Goal: Information Seeking & Learning: Learn about a topic

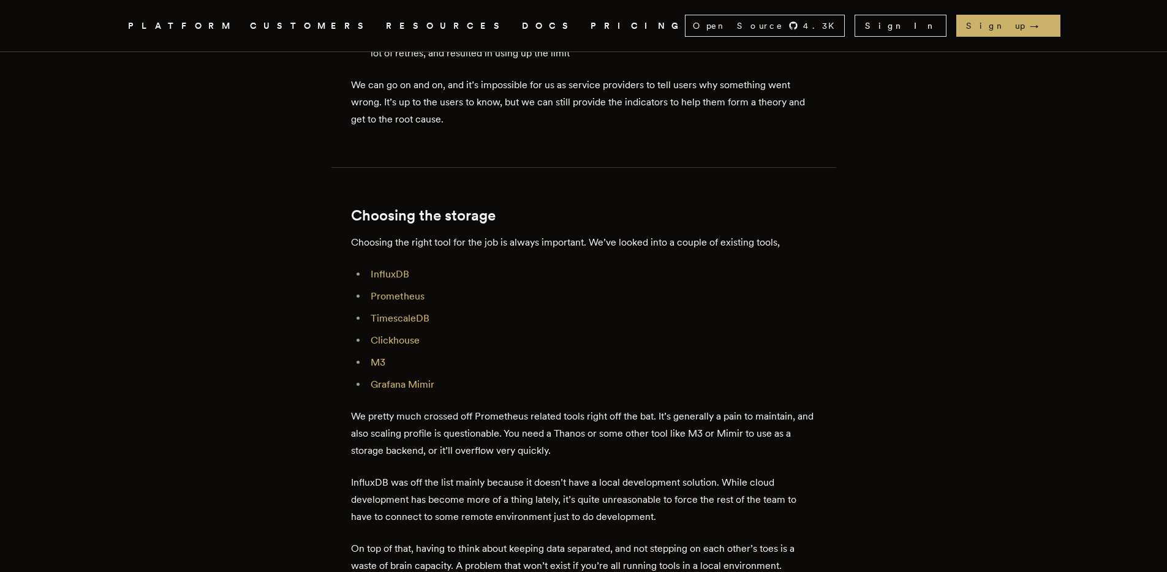
scroll to position [1163, 0]
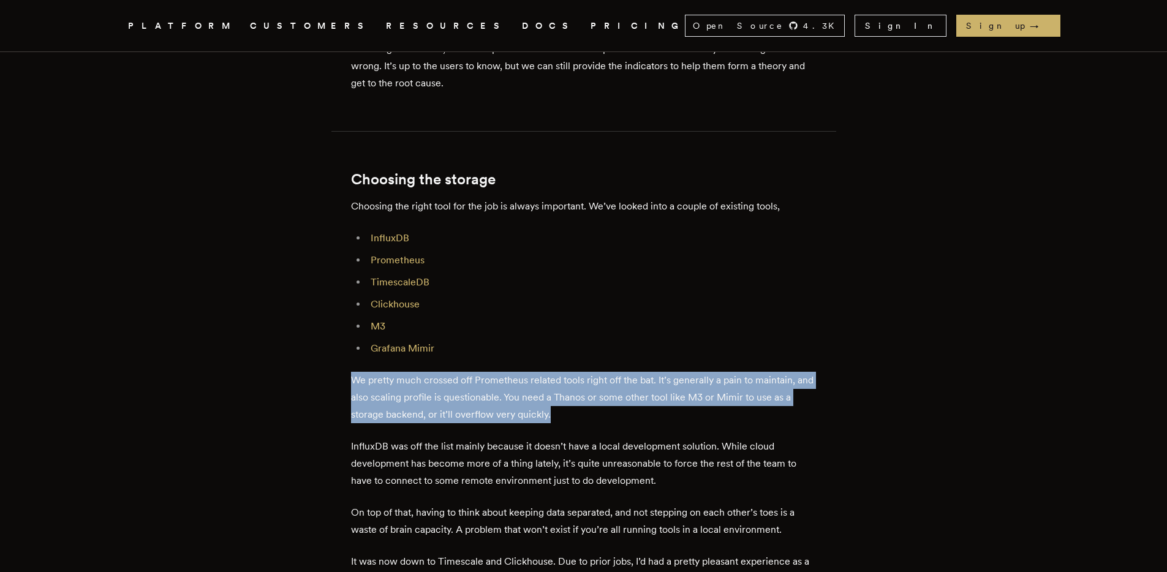
drag, startPoint x: 571, startPoint y: 420, endPoint x: 346, endPoint y: 379, distance: 228.0
drag, startPoint x: 356, startPoint y: 382, endPoint x: 587, endPoint y: 415, distance: 233.3
click at [587, 415] on p "We pretty much crossed off Prometheus related tools right off the bat. It’s gen…" at bounding box center [584, 397] width 466 height 51
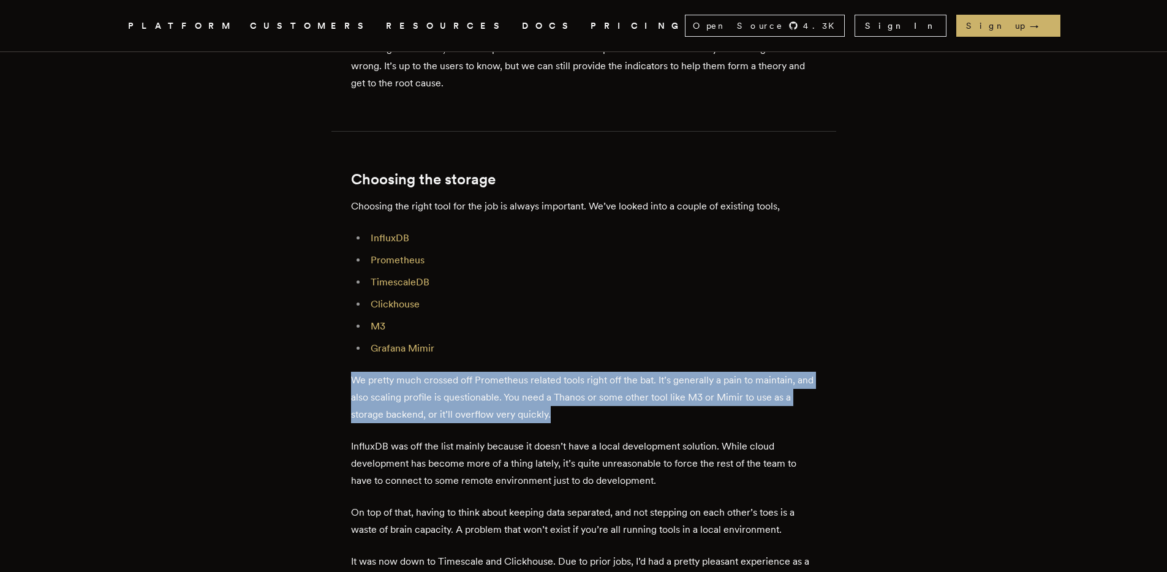
click at [587, 415] on p "We pretty much crossed off Prometheus related tools right off the bat. It’s gen…" at bounding box center [584, 397] width 466 height 51
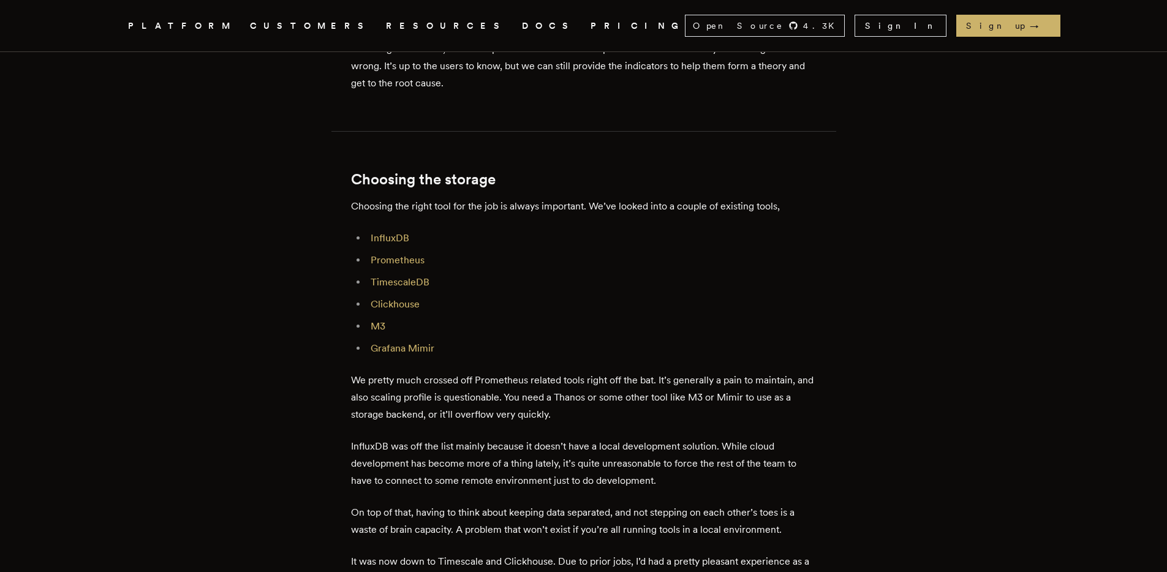
scroll to position [1261, 0]
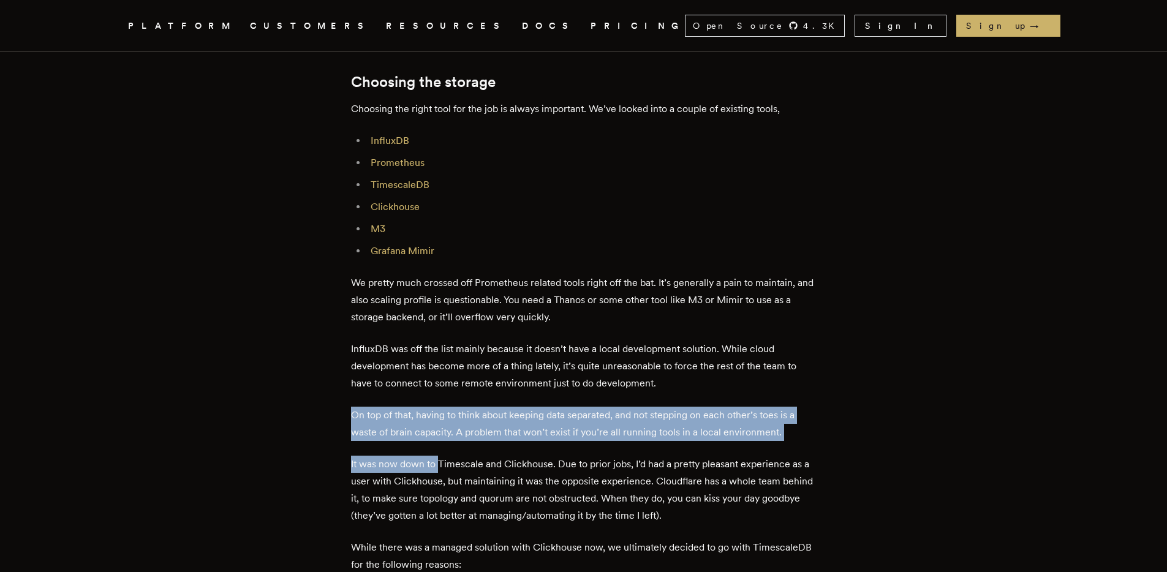
drag, startPoint x: 490, startPoint y: 465, endPoint x: 344, endPoint y: 422, distance: 152.2
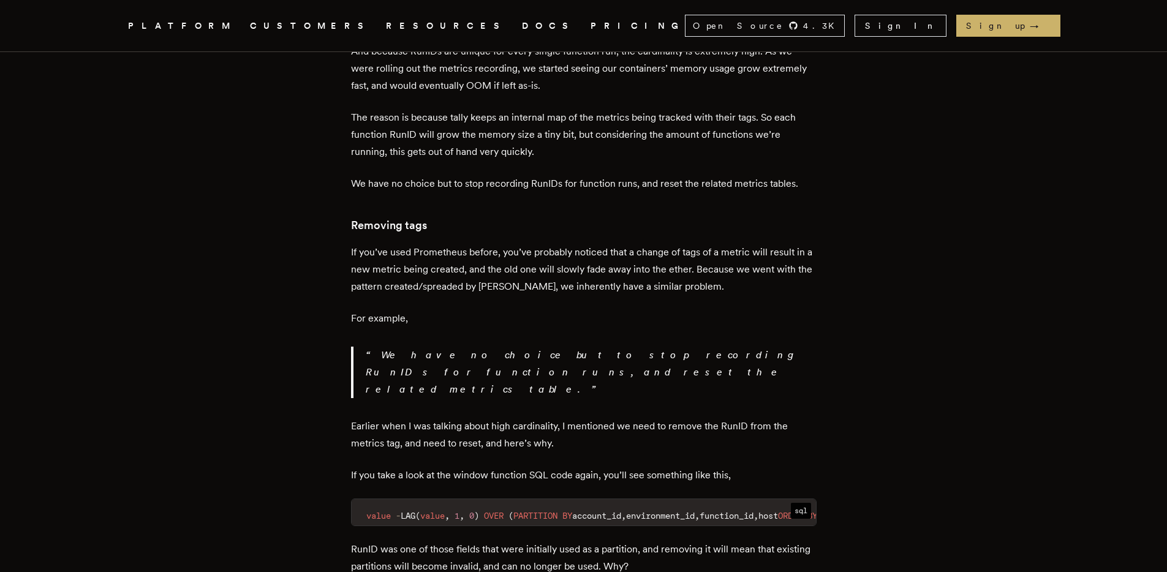
scroll to position [6582, 0]
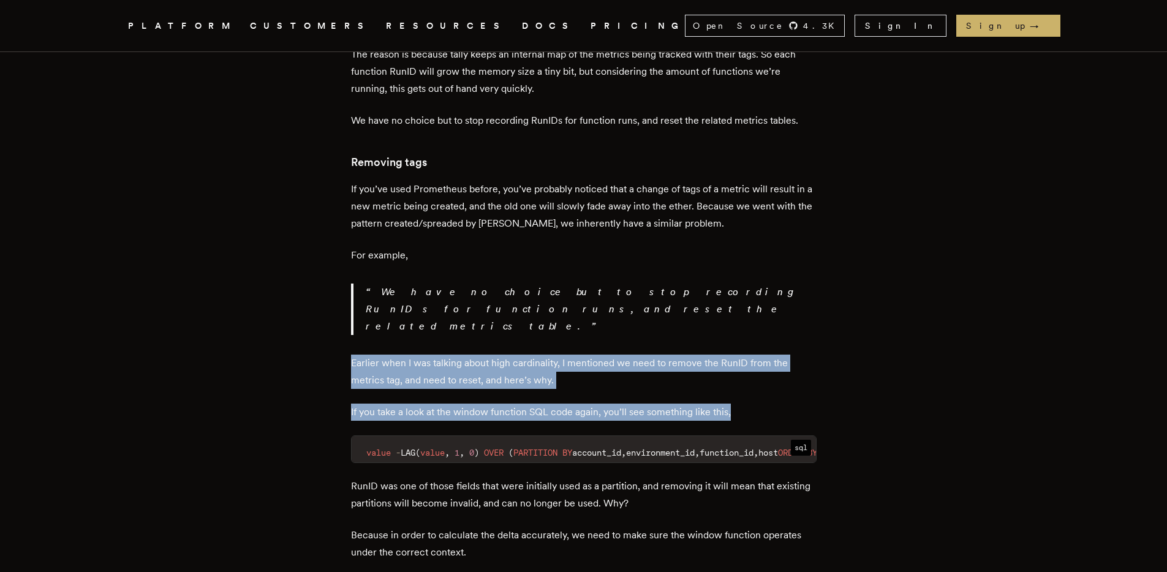
drag, startPoint x: 355, startPoint y: 353, endPoint x: 735, endPoint y: 400, distance: 382.8
click at [735, 404] on p "If you take a look at the window function SQL code again, you’ll see something …" at bounding box center [584, 412] width 466 height 17
drag, startPoint x: 735, startPoint y: 400, endPoint x: 357, endPoint y: 351, distance: 381.2
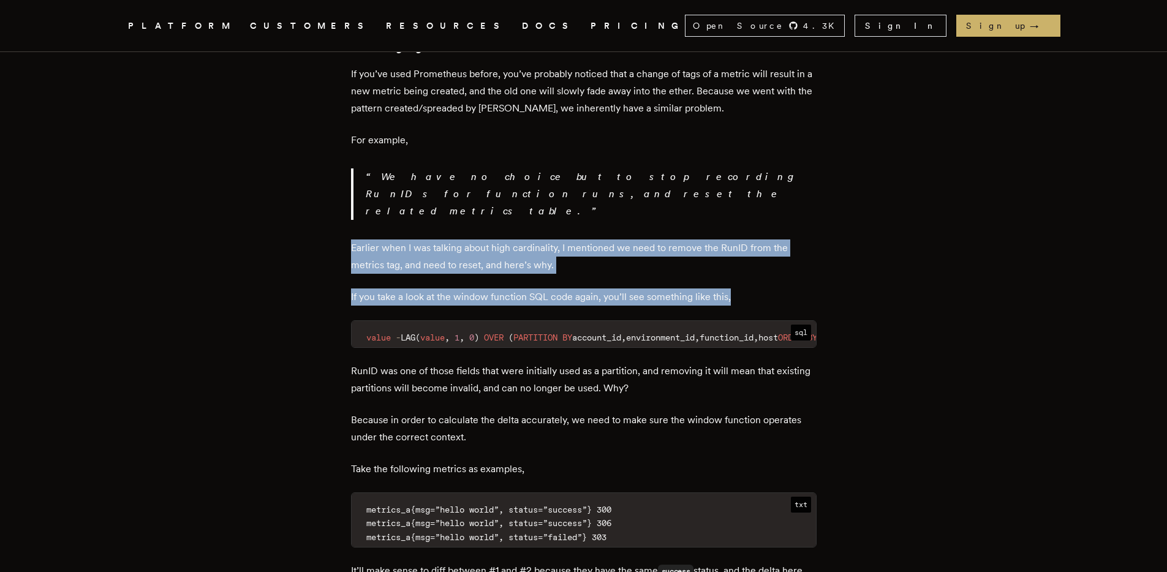
scroll to position [6760, 0]
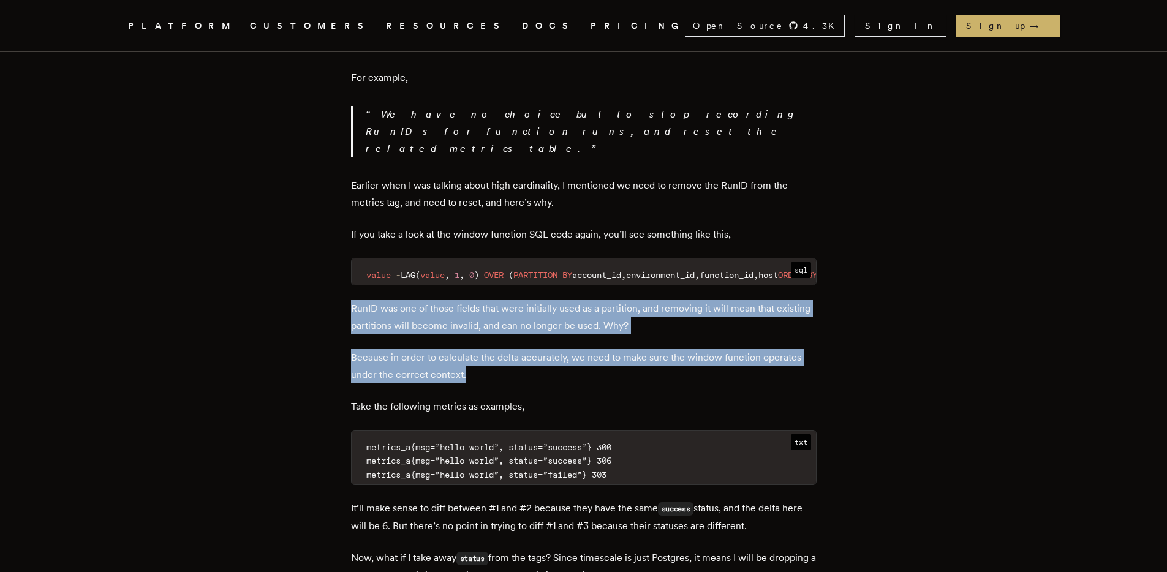
drag, startPoint x: 474, startPoint y: 378, endPoint x: 339, endPoint y: 301, distance: 154.8
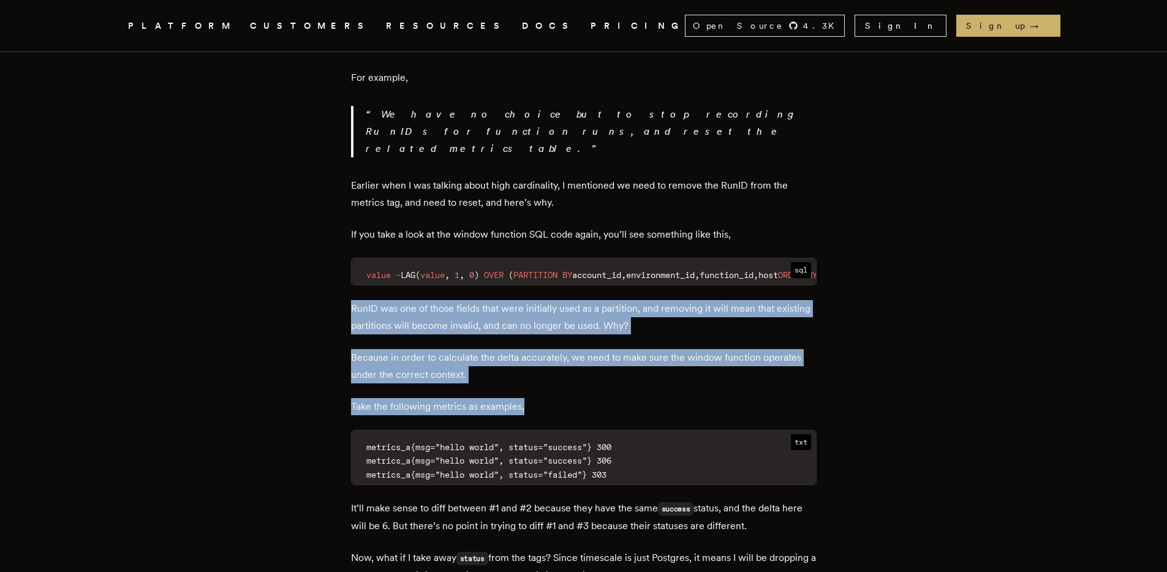
drag, startPoint x: 357, startPoint y: 307, endPoint x: 534, endPoint y: 403, distance: 201.5
click at [536, 404] on p "Take the following metrics as examples," at bounding box center [584, 406] width 466 height 17
drag, startPoint x: 539, startPoint y: 404, endPoint x: 351, endPoint y: 294, distance: 217.6
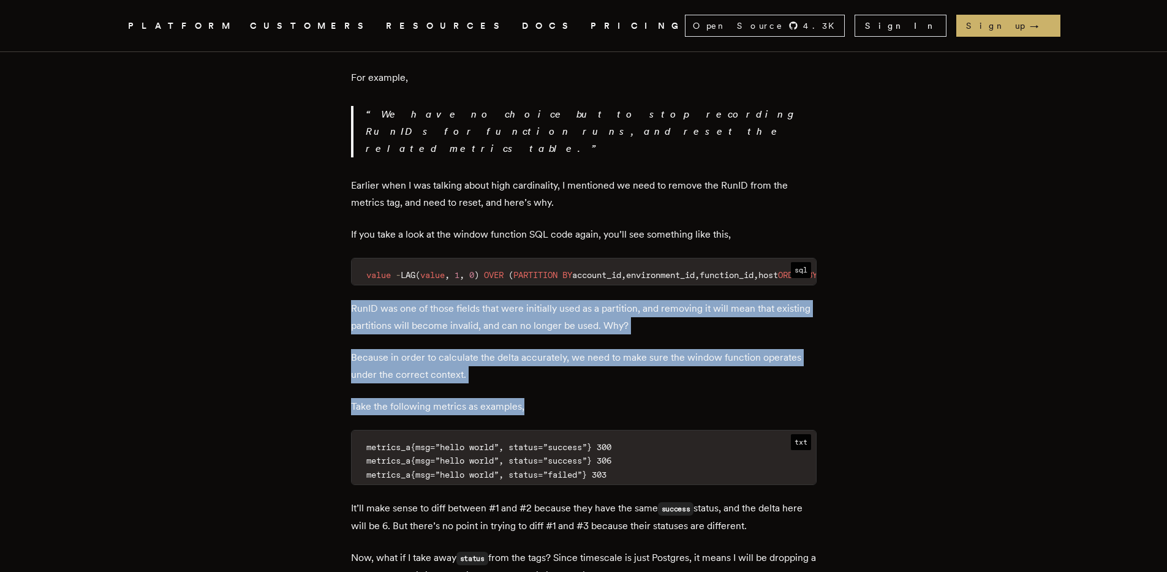
click at [364, 315] on p "RunID was one of those fields that were initially used as a partition, and remo…" at bounding box center [584, 317] width 466 height 34
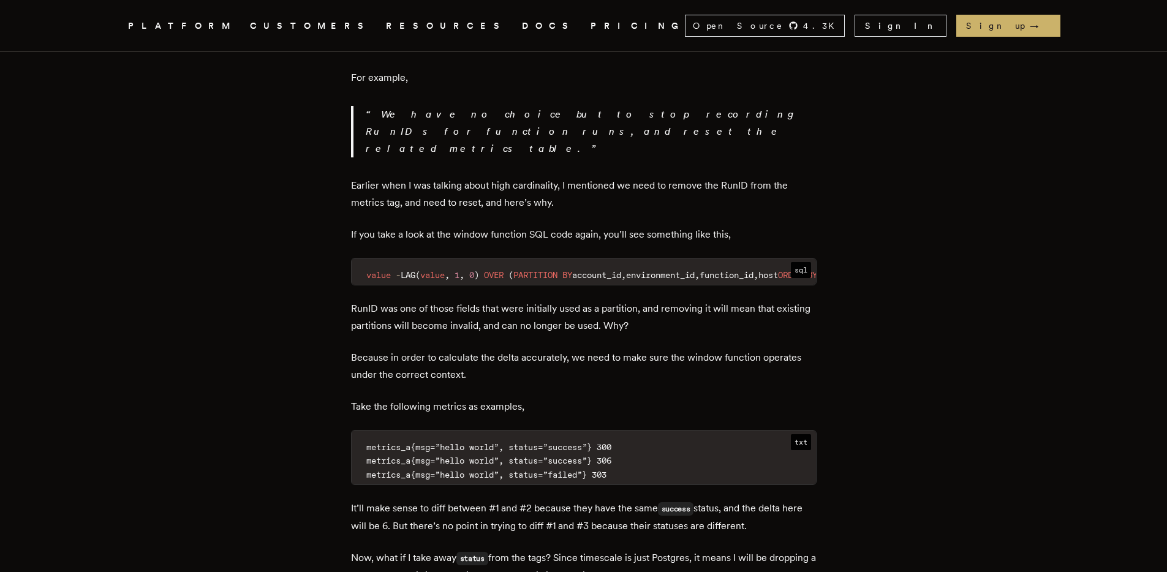
click at [359, 308] on p "RunID was one of those fields that were initially used as a partition, and remo…" at bounding box center [584, 317] width 466 height 34
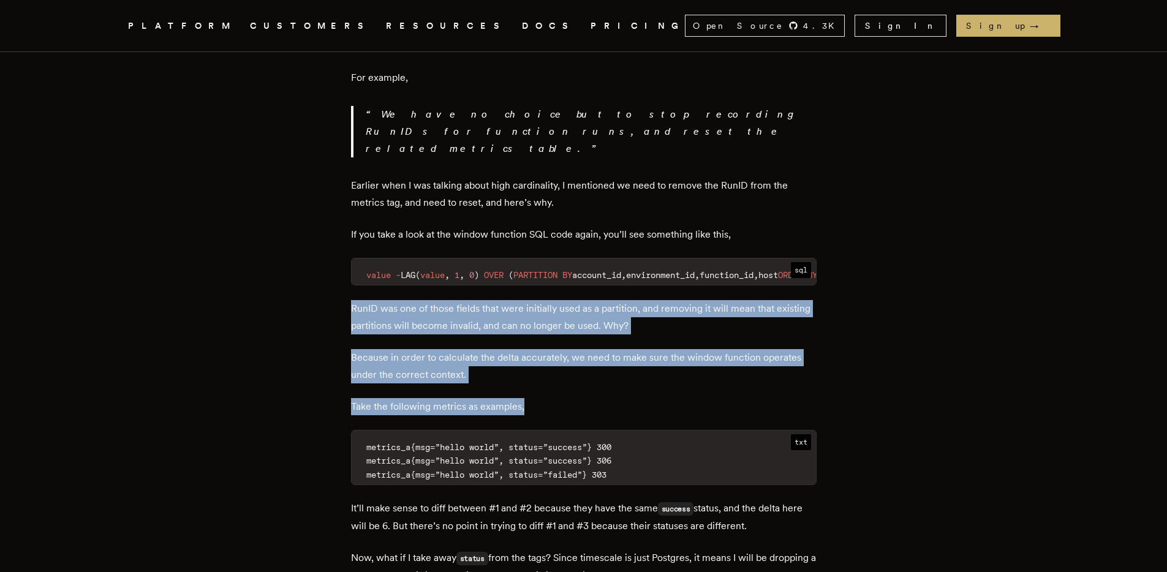
drag, startPoint x: 358, startPoint y: 306, endPoint x: 556, endPoint y: 410, distance: 223.4
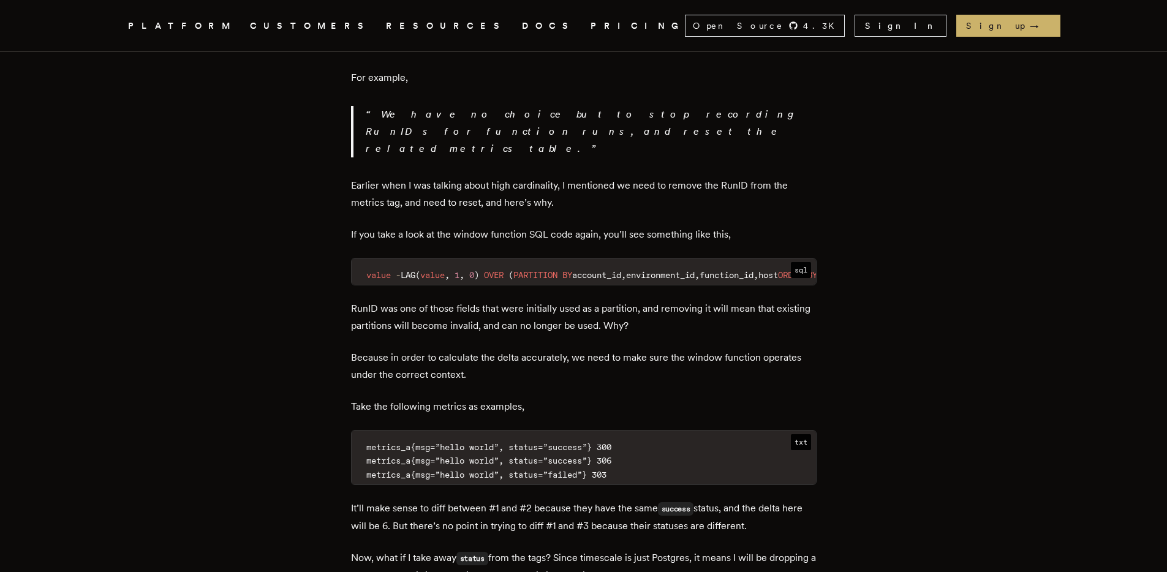
click at [550, 407] on p "Take the following metrics as examples," at bounding box center [584, 406] width 466 height 17
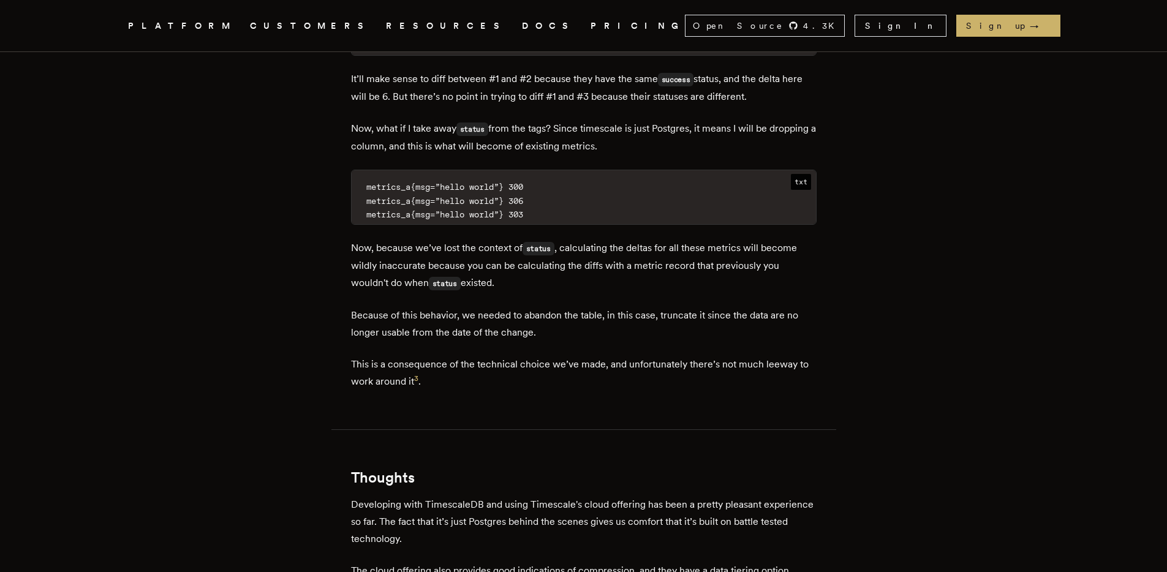
click at [387, 268] on p "Now, because we’ve lost the context of status , calculating the deltas for all …" at bounding box center [584, 266] width 466 height 53
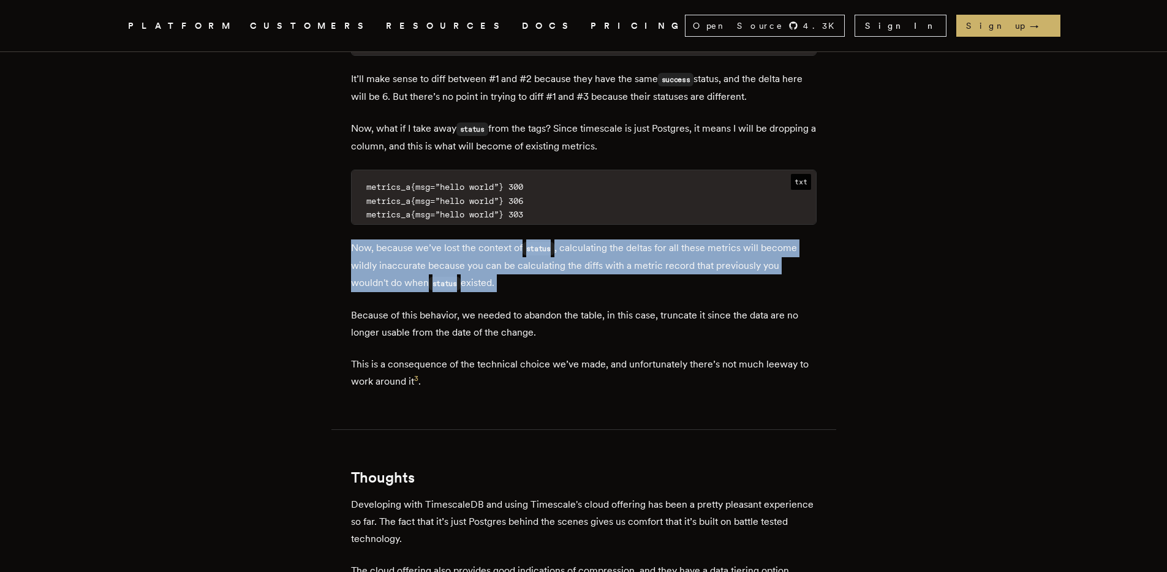
click at [387, 268] on p "Now, because we’ve lost the context of status , calculating the deltas for all …" at bounding box center [584, 266] width 466 height 53
click at [532, 284] on p "Now, because we’ve lost the context of status , calculating the deltas for all …" at bounding box center [584, 266] width 466 height 53
drag, startPoint x: 543, startPoint y: 287, endPoint x: 286, endPoint y: 233, distance: 263.0
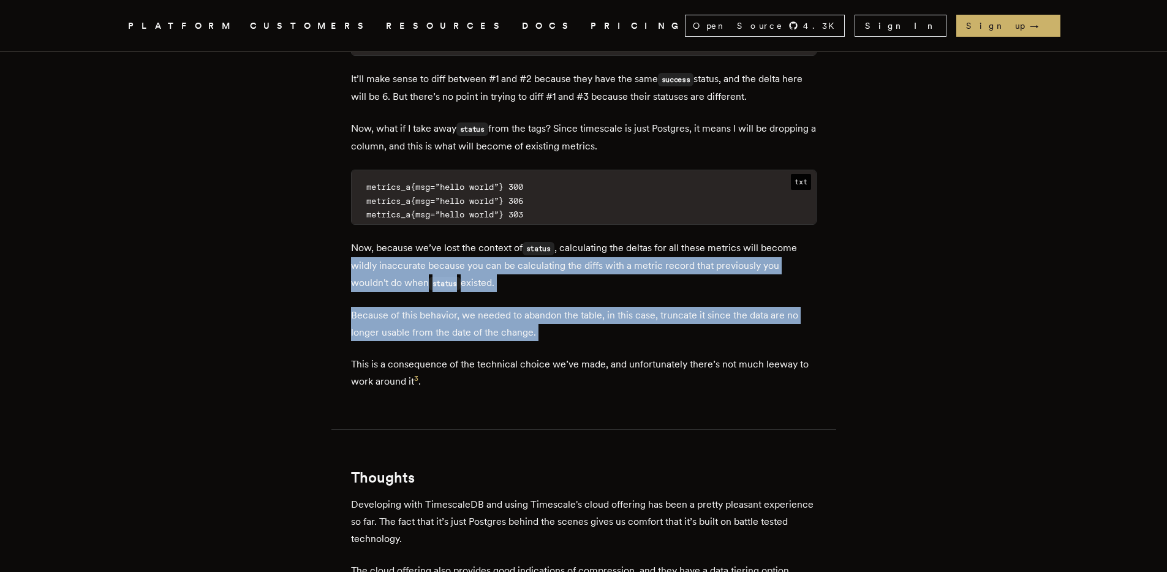
drag, startPoint x: 322, startPoint y: 259, endPoint x: 548, endPoint y: 342, distance: 241.4
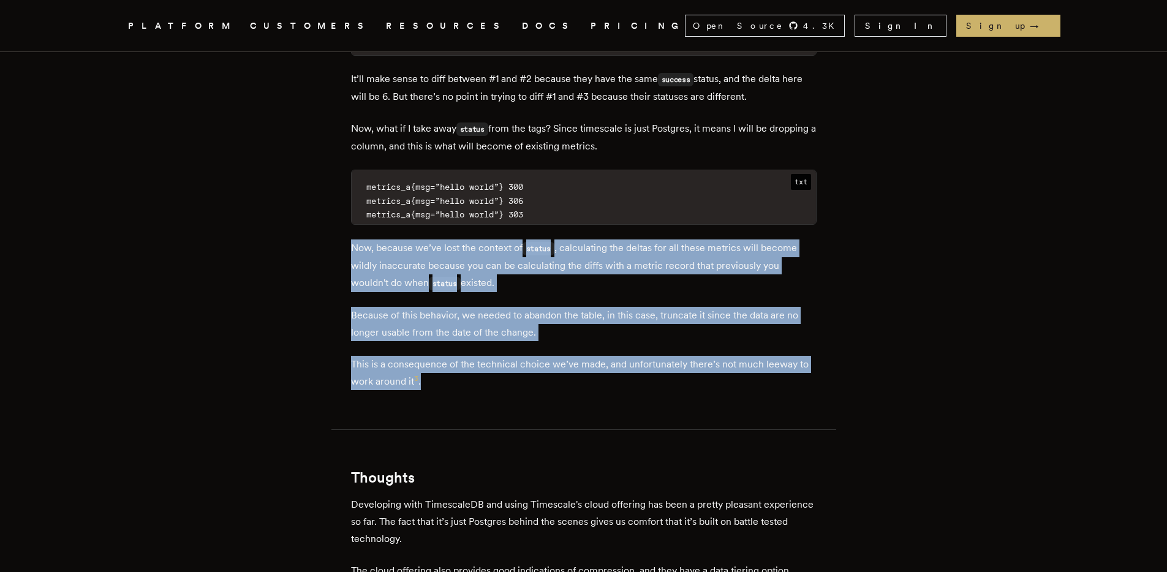
drag, startPoint x: 491, startPoint y: 385, endPoint x: 335, endPoint y: 244, distance: 210.4
drag, startPoint x: 355, startPoint y: 246, endPoint x: 469, endPoint y: 377, distance: 172.9
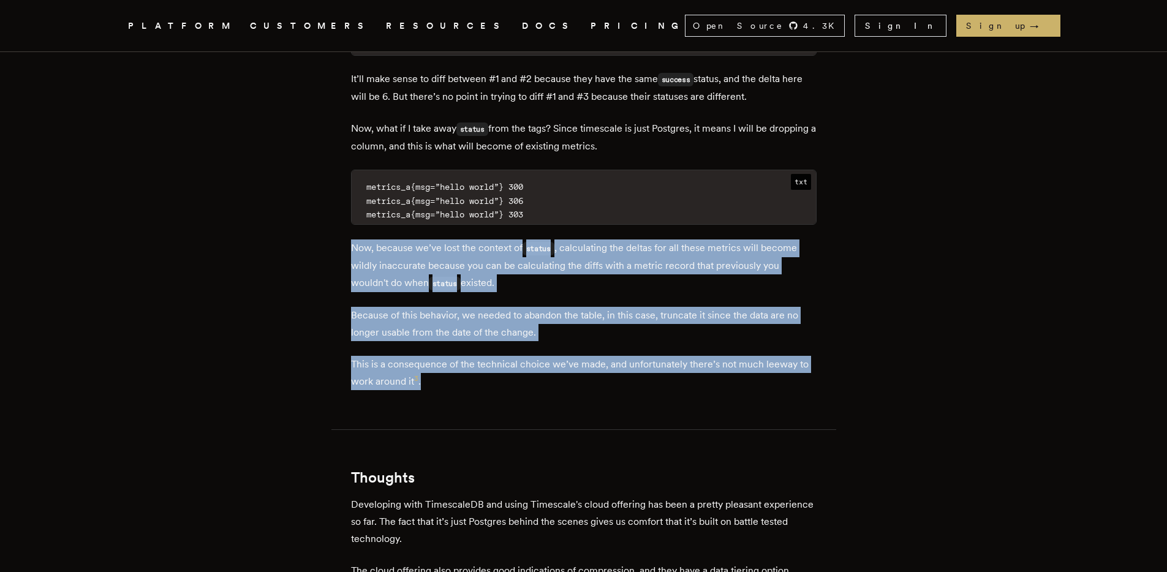
click at [469, 377] on p "This is a consequence of the technical choice we’ve made, and unfortunately the…" at bounding box center [584, 373] width 466 height 34
drag, startPoint x: 469, startPoint y: 377, endPoint x: 355, endPoint y: 246, distance: 172.9
click at [355, 246] on p "Now, because we’ve lost the context of status , calculating the deltas for all …" at bounding box center [584, 266] width 466 height 53
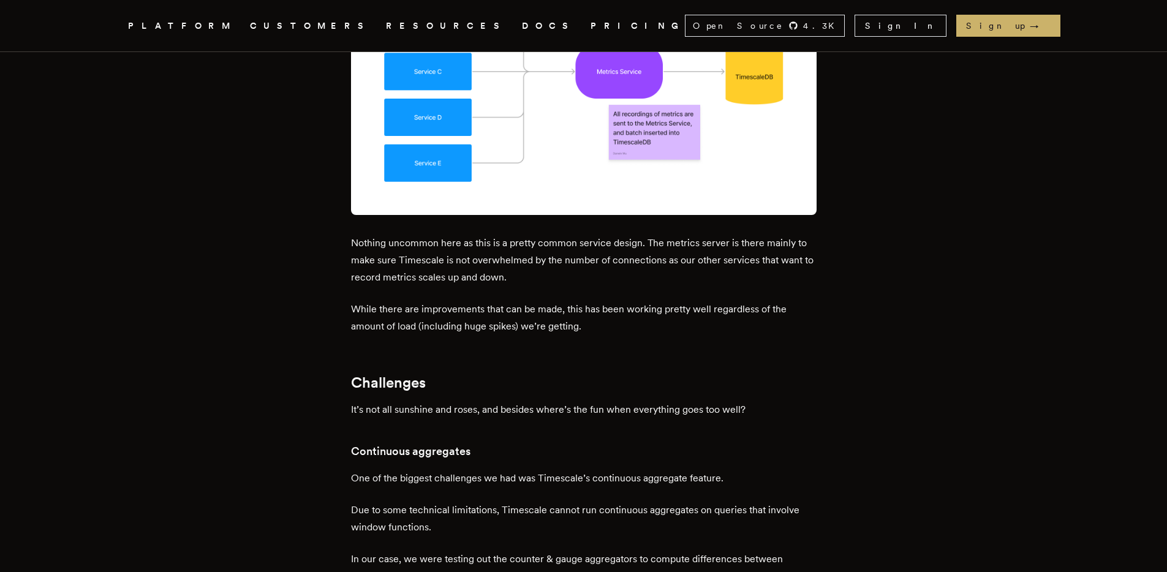
scroll to position [3778, 0]
